Goal: Task Accomplishment & Management: Use online tool/utility

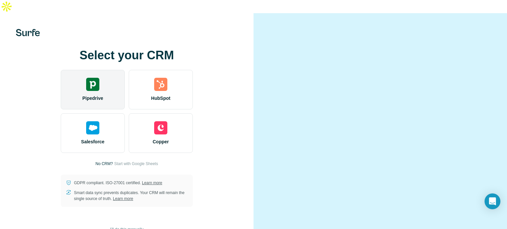
click at [90, 96] on div "Pipedrive HubSpot Salesforce Copper" at bounding box center [127, 111] width 132 height 83
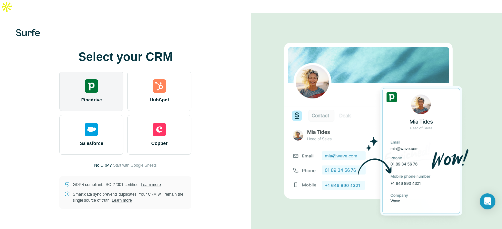
click at [93, 80] on img at bounding box center [91, 86] width 13 height 13
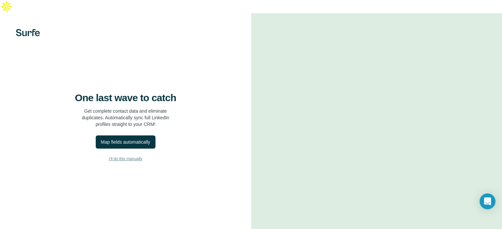
click at [135, 162] on span "I’ll do this manually" at bounding box center [125, 159] width 33 height 6
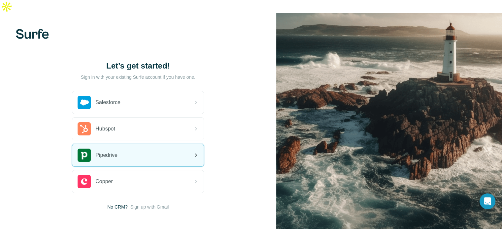
click at [135, 144] on div "Pipedrive" at bounding box center [137, 155] width 131 height 22
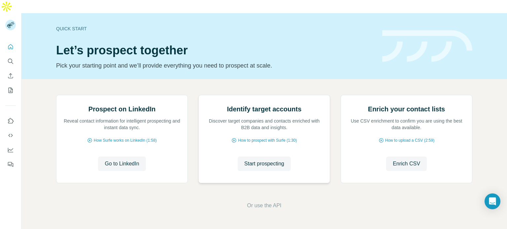
scroll to position [55, 0]
click at [403, 168] on span "Enrich CSV" at bounding box center [406, 164] width 27 height 8
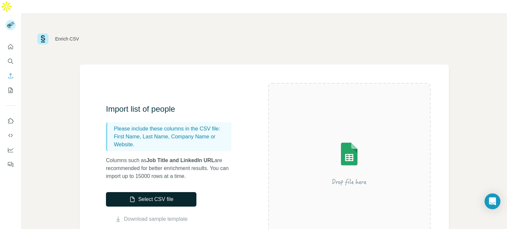
click at [177, 192] on button "Select CSV file" at bounding box center [151, 199] width 90 height 15
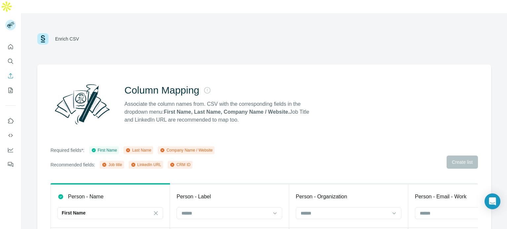
scroll to position [58, 0]
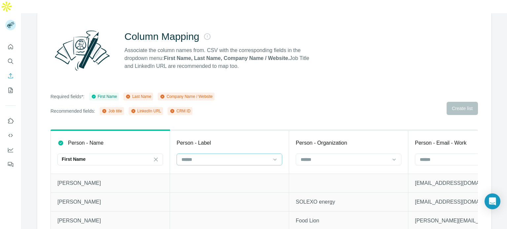
click at [239, 156] on input at bounding box center [225, 159] width 89 height 7
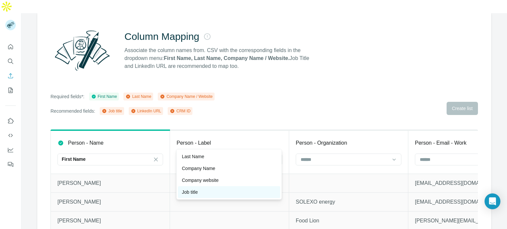
click at [218, 189] on div "Job title" at bounding box center [229, 192] width 94 height 7
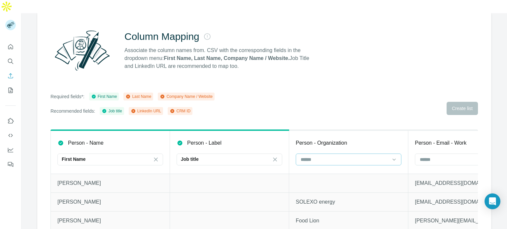
click at [330, 156] on input at bounding box center [343, 159] width 87 height 7
click at [346, 170] on div "Company Name" at bounding box center [348, 168] width 94 height 7
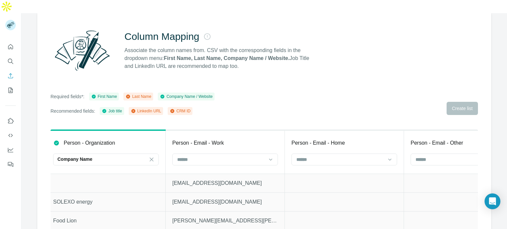
scroll to position [0, 253]
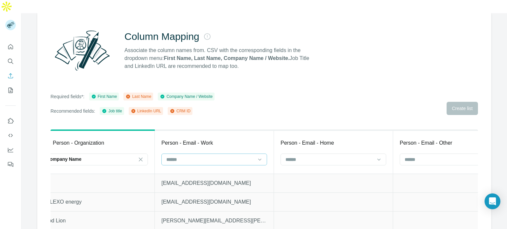
click at [213, 156] on input at bounding box center [209, 159] width 87 height 7
click at [345, 156] on input at bounding box center [329, 159] width 89 height 7
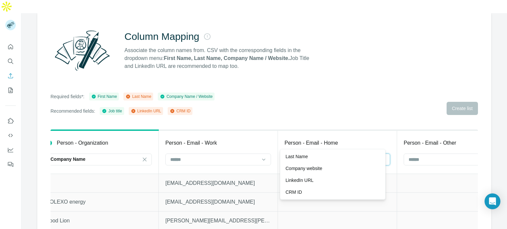
scroll to position [0, 286]
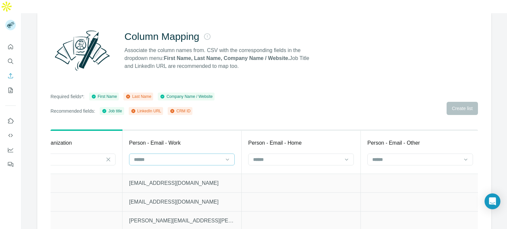
click at [174, 156] on input at bounding box center [176, 159] width 87 height 7
click at [295, 67] on div "Column Mapping Associate the column names from. CSV with the corresponding fiel…" at bounding box center [264, 127] width 454 height 232
